Goal: Find specific page/section: Find specific page/section

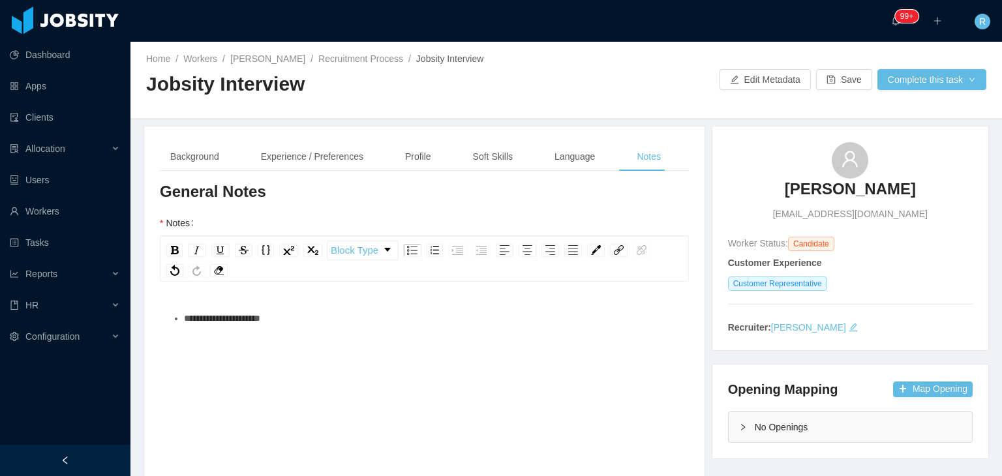
click at [333, 327] on div "**********" at bounding box center [431, 318] width 495 height 26
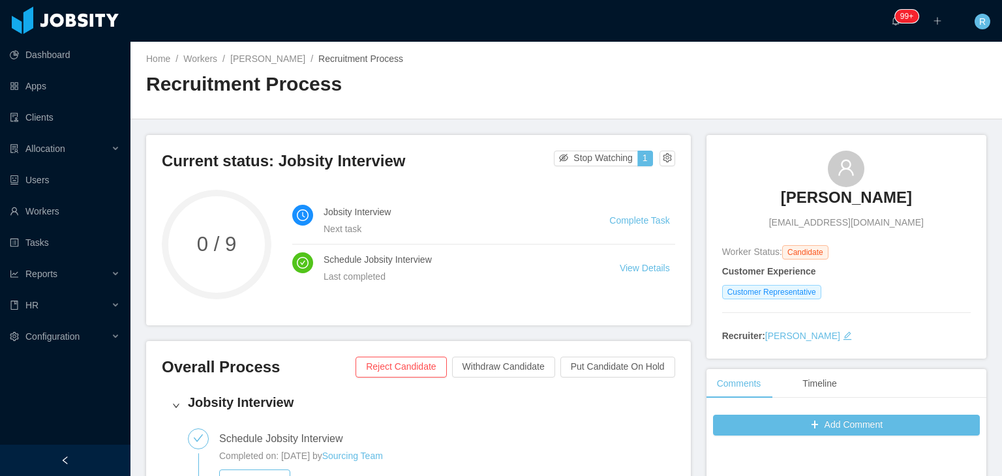
click at [838, 205] on h3 "Ernesto Rivera" at bounding box center [846, 197] width 131 height 21
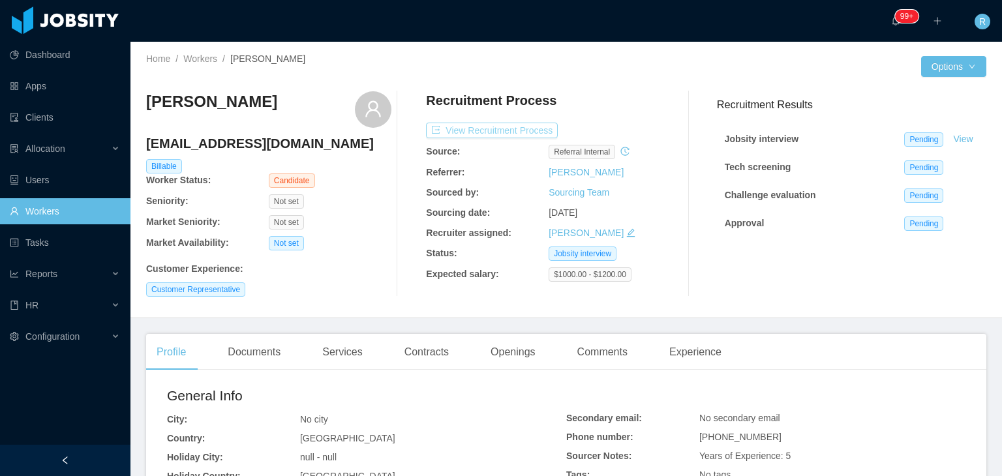
click at [478, 129] on button "View Recruitment Process" at bounding box center [492, 131] width 132 height 16
